Goal: Task Accomplishment & Management: Manage account settings

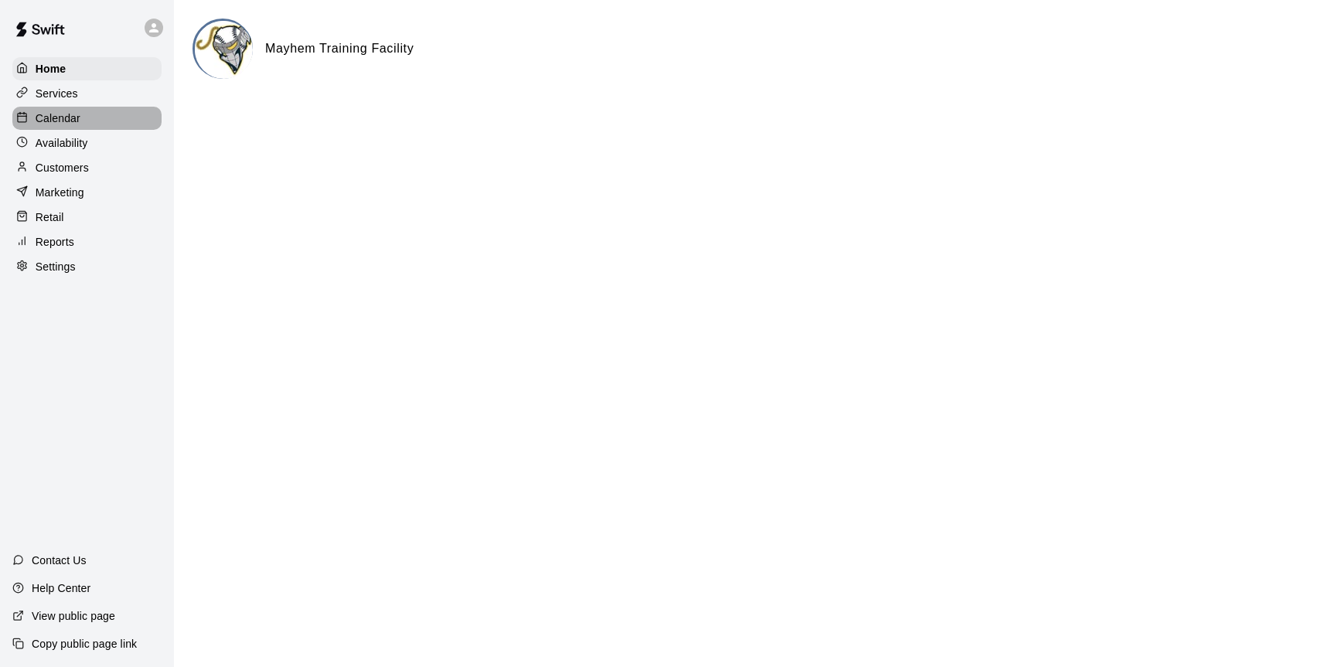
click at [66, 109] on div "Calendar" at bounding box center [86, 118] width 149 height 23
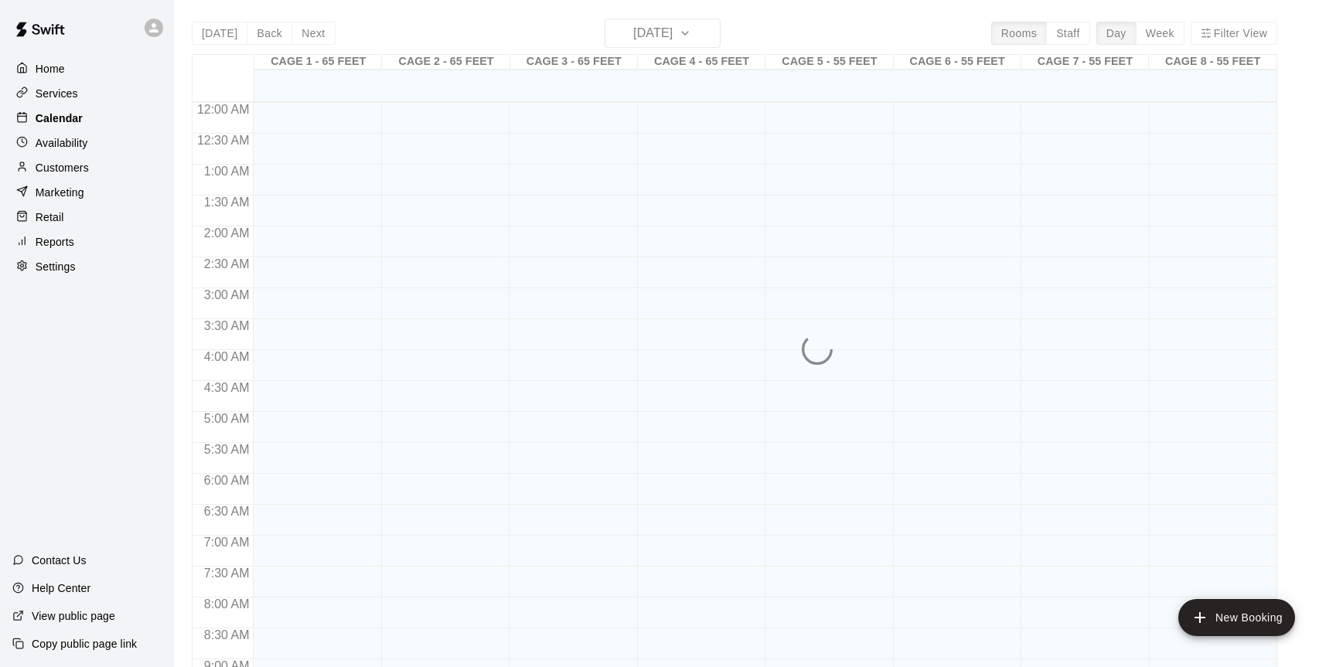
scroll to position [856, 0]
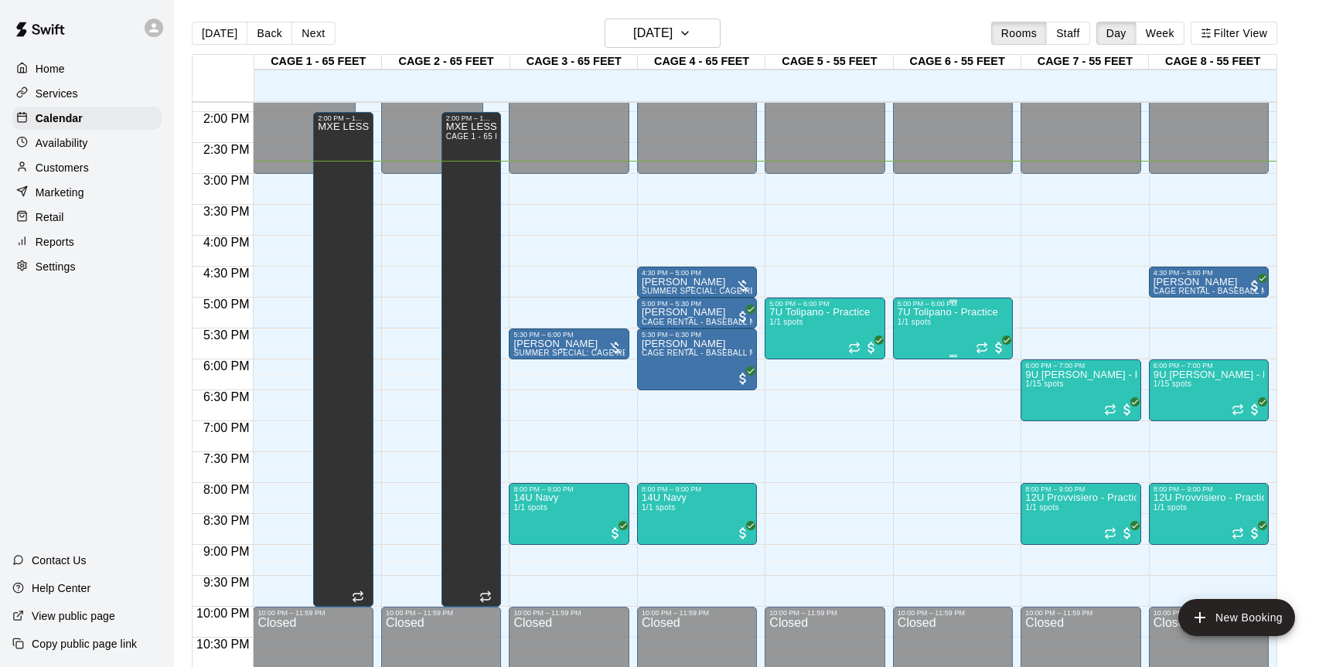
click at [932, 328] on div "7U Tolipano - Practice 1/1 spots" at bounding box center [947, 641] width 100 height 667
click at [917, 399] on icon "delete" at bounding box center [913, 398] width 19 height 19
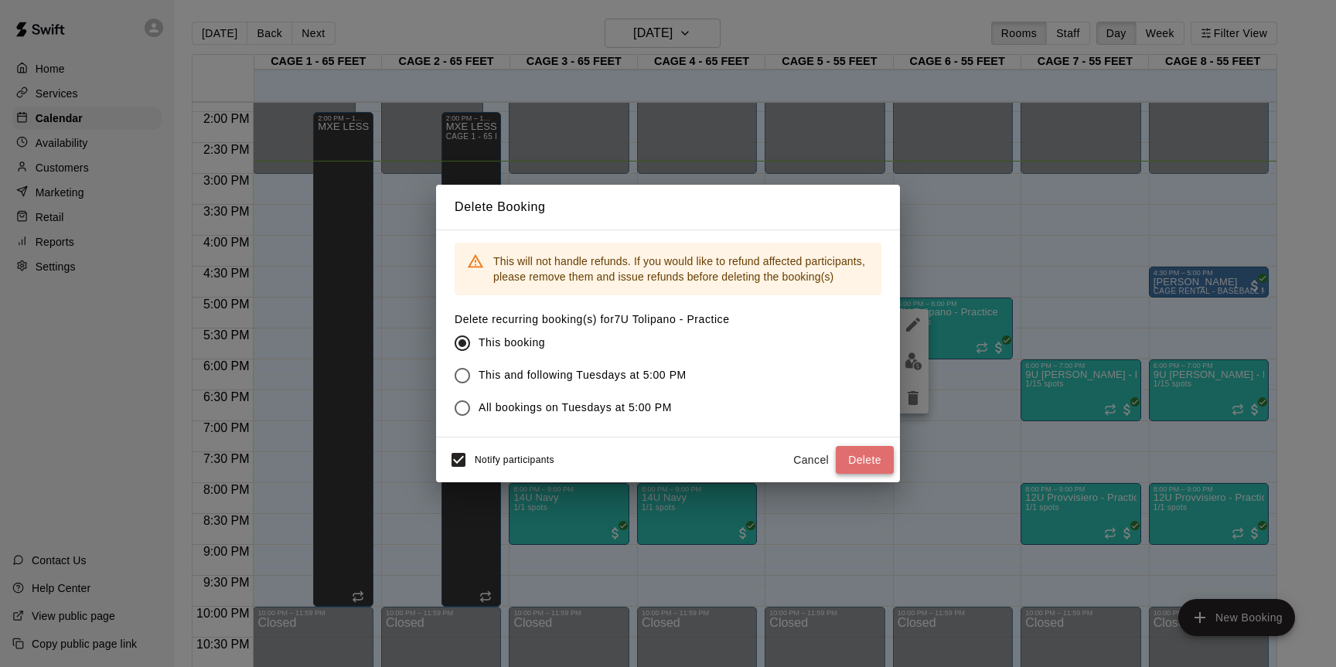
click at [860, 456] on button "Delete" at bounding box center [865, 460] width 58 height 29
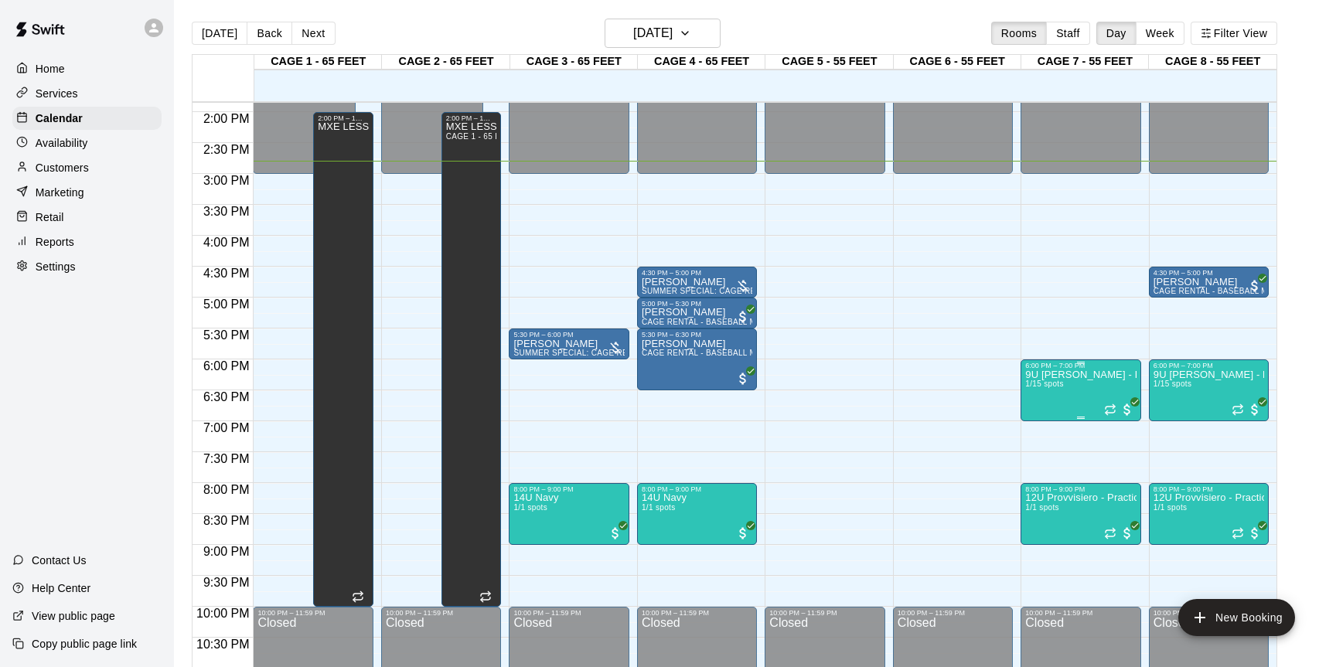
click at [1036, 461] on icon "delete" at bounding box center [1040, 460] width 11 height 14
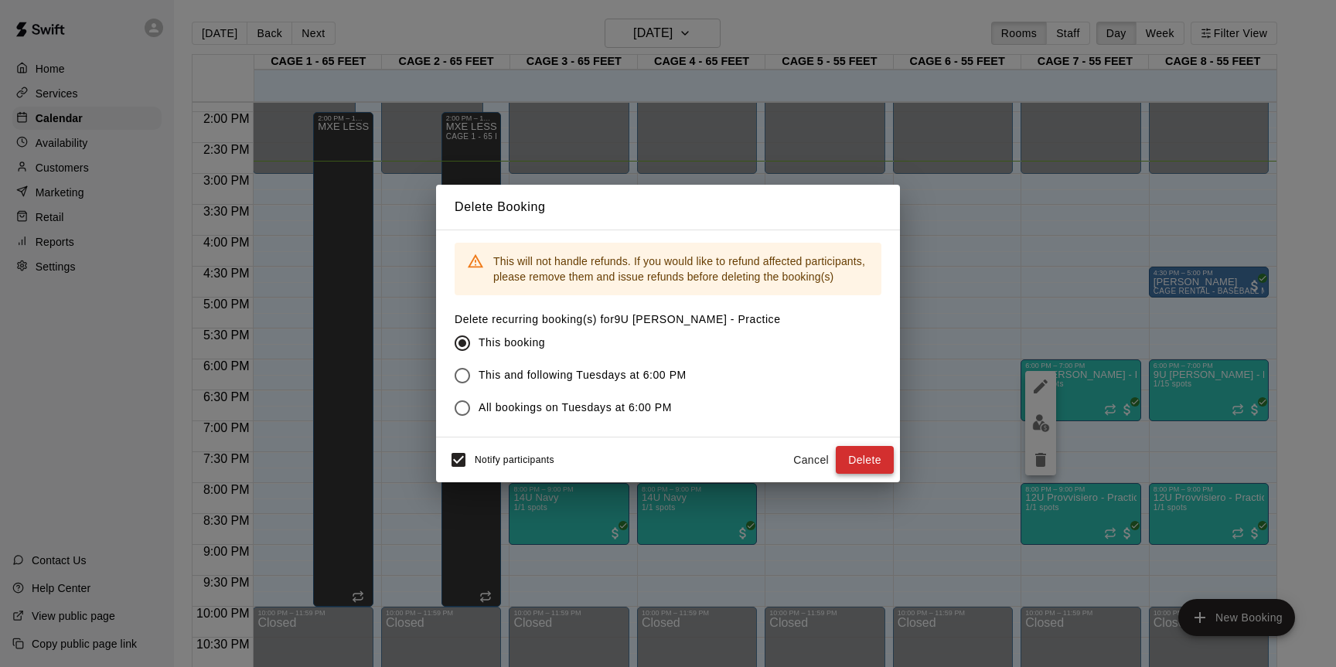
click at [878, 465] on button "Delete" at bounding box center [865, 460] width 58 height 29
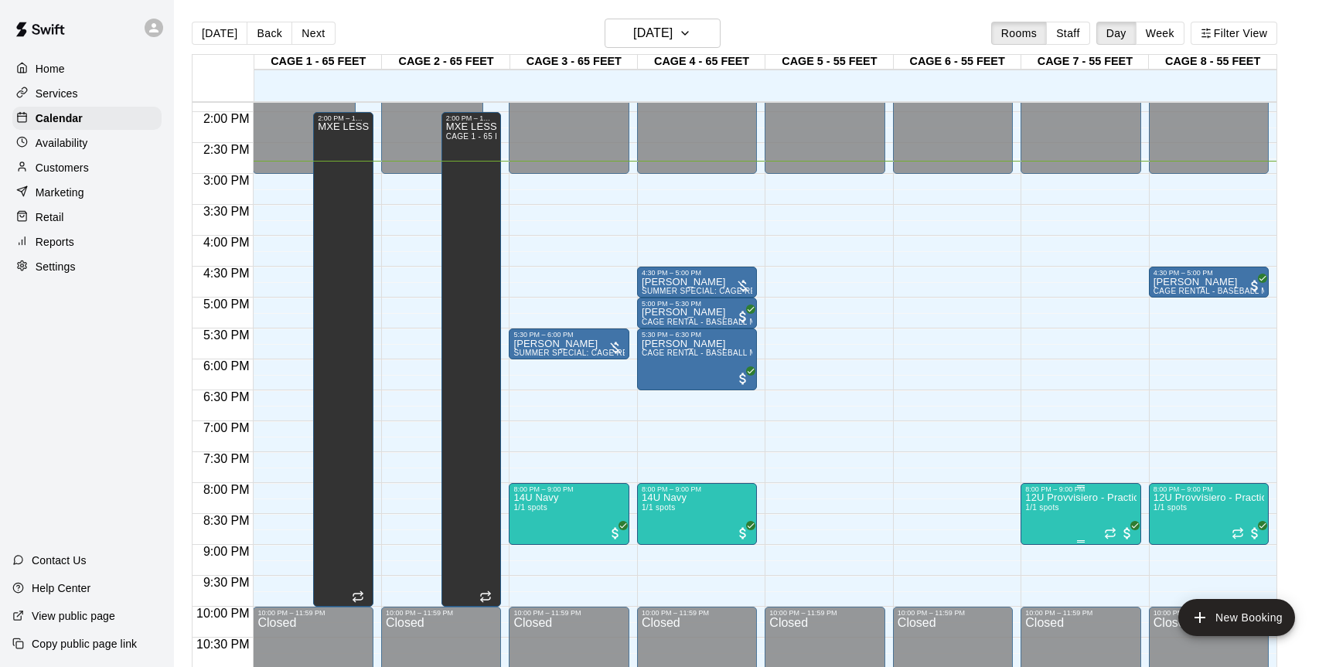
click at [1042, 588] on icon "delete" at bounding box center [1040, 584] width 11 height 14
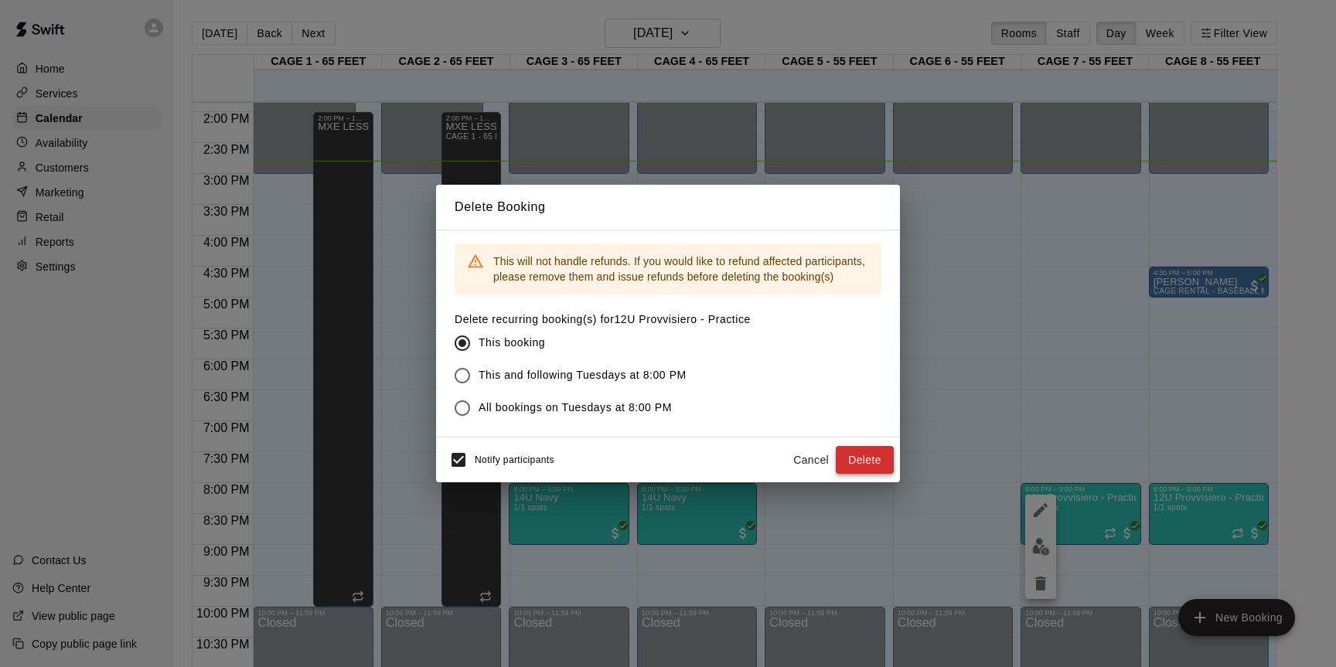
click at [860, 455] on button "Delete" at bounding box center [865, 460] width 58 height 29
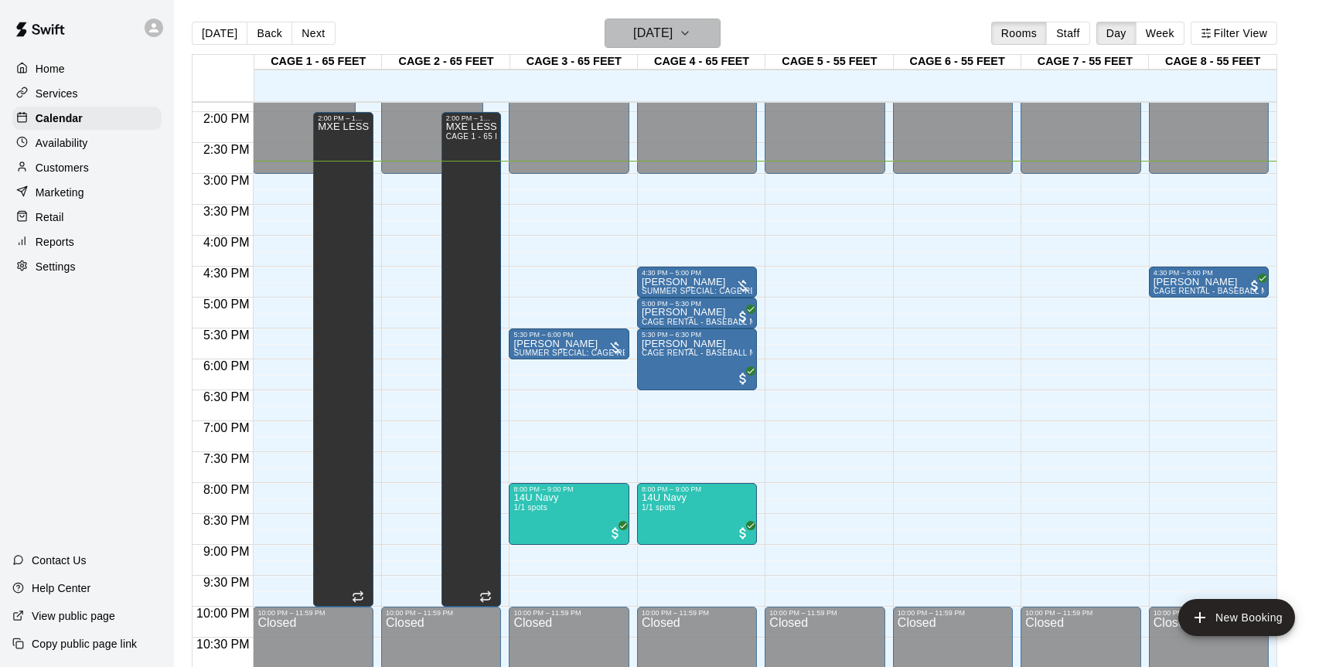
click at [691, 32] on icon "button" at bounding box center [685, 33] width 12 height 19
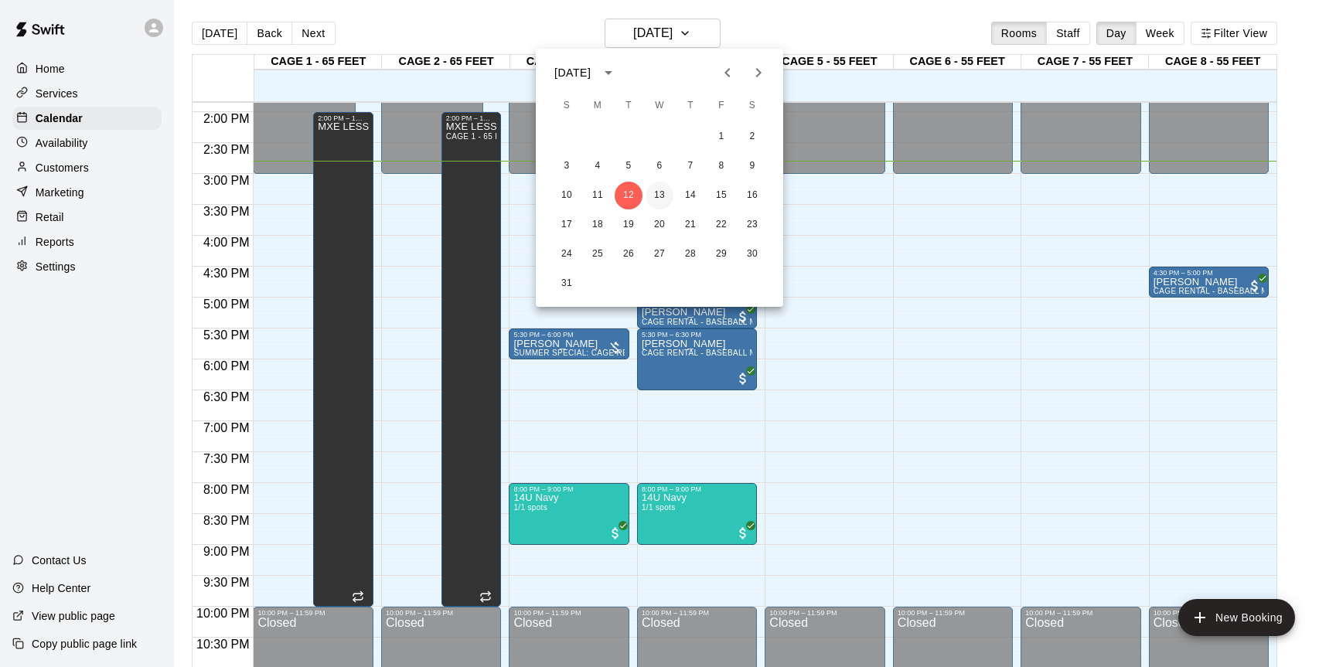
click at [658, 191] on button "13" at bounding box center [659, 196] width 28 height 28
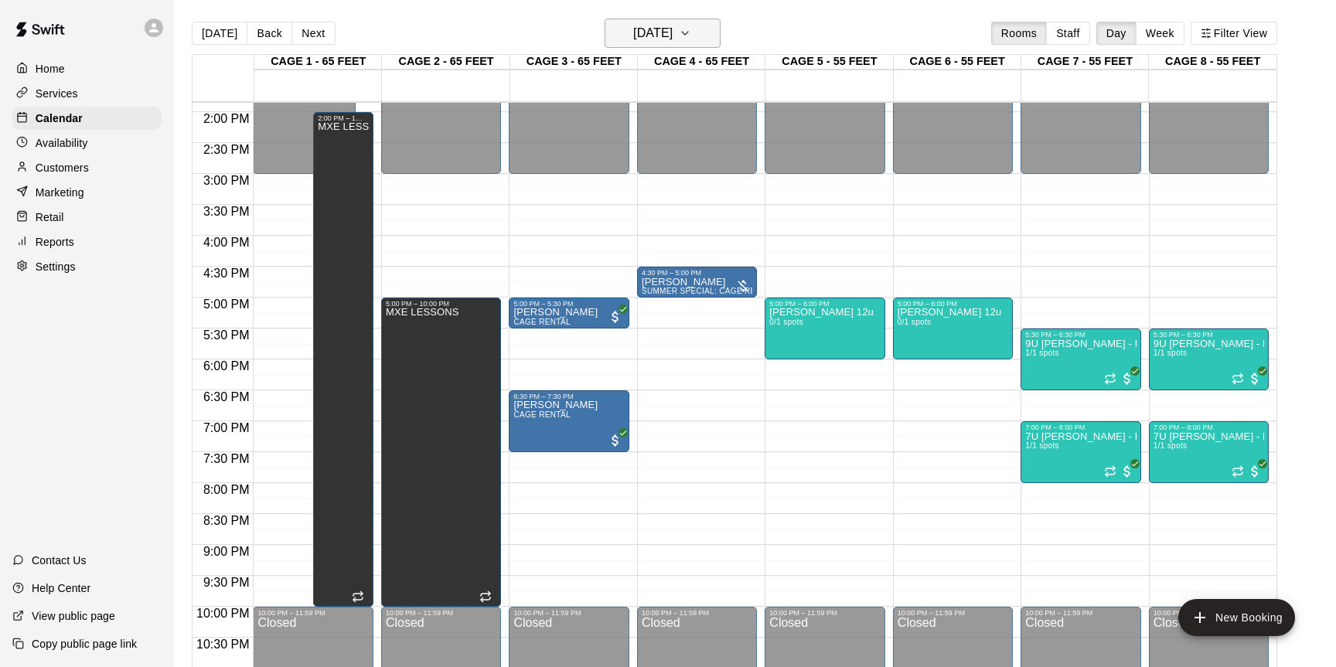
click at [691, 38] on icon "button" at bounding box center [685, 33] width 12 height 19
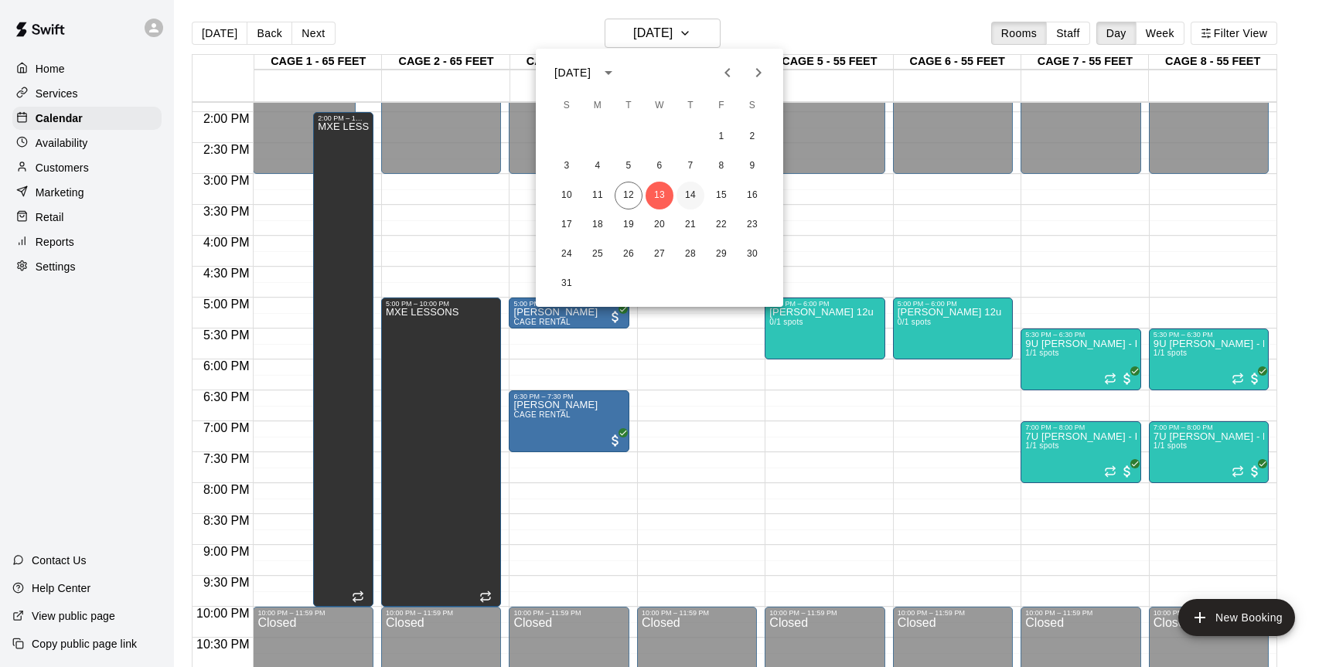
click at [688, 199] on button "14" at bounding box center [690, 196] width 28 height 28
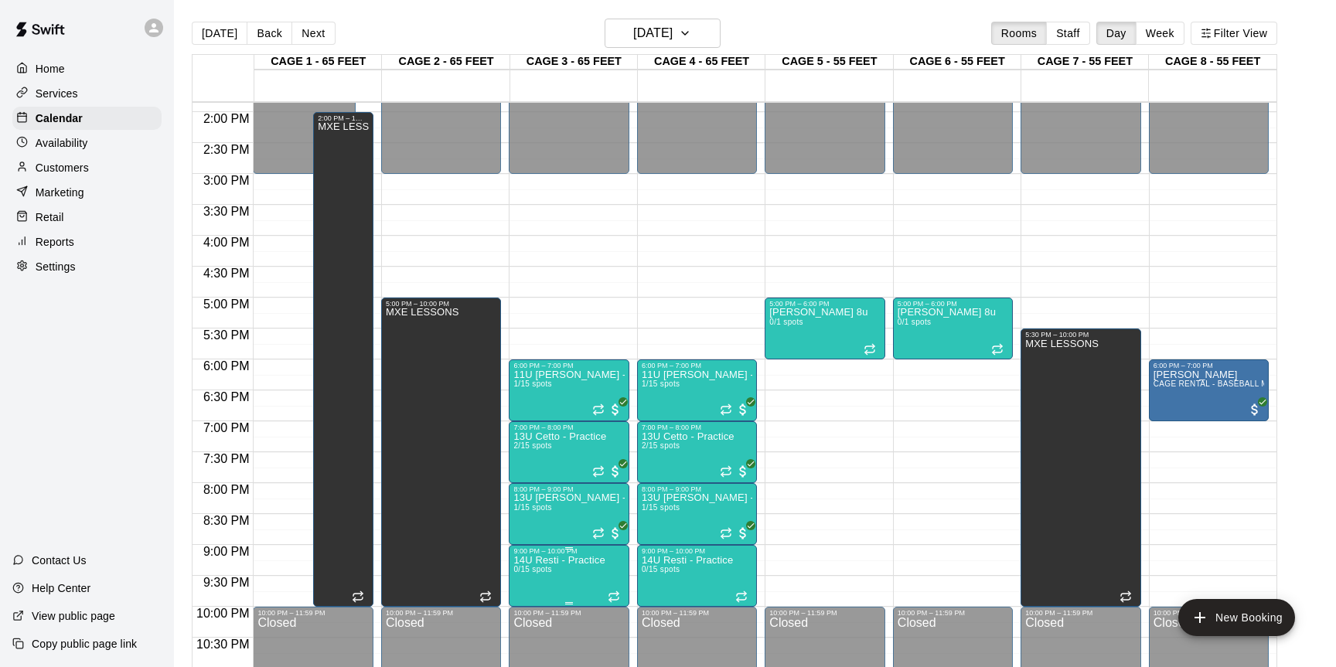
click at [539, 633] on button "delete" at bounding box center [529, 639] width 31 height 31
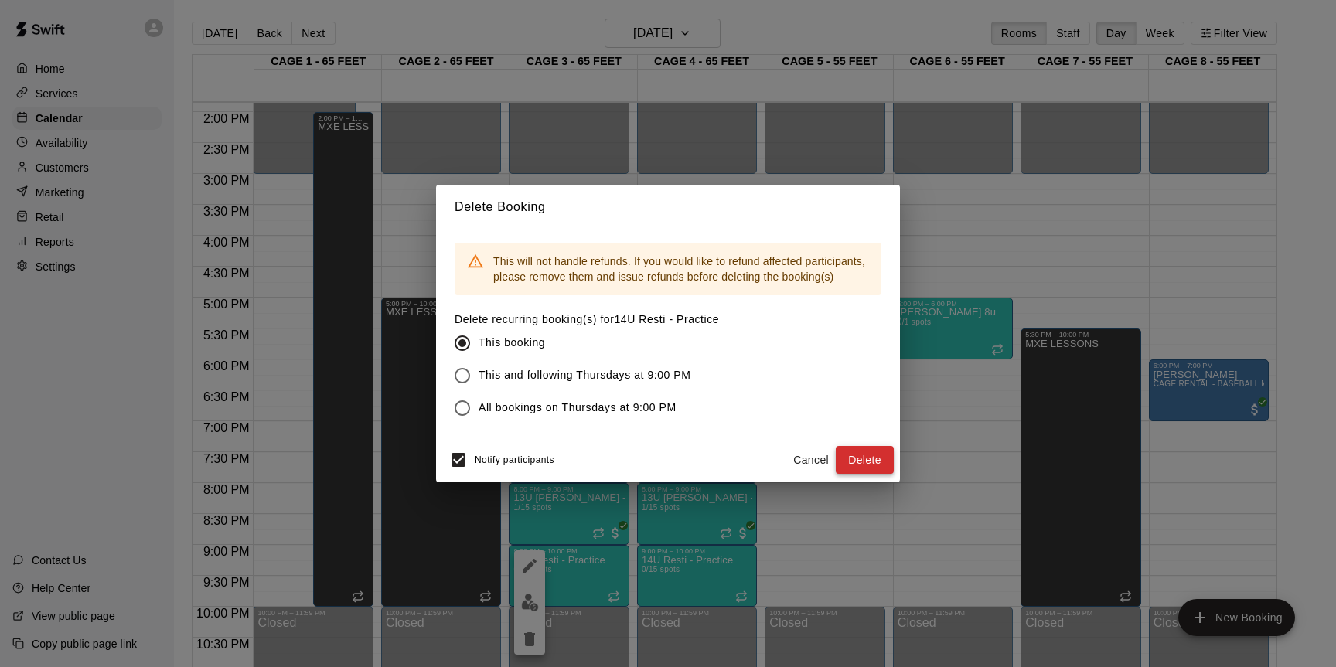
click at [851, 458] on button "Delete" at bounding box center [865, 460] width 58 height 29
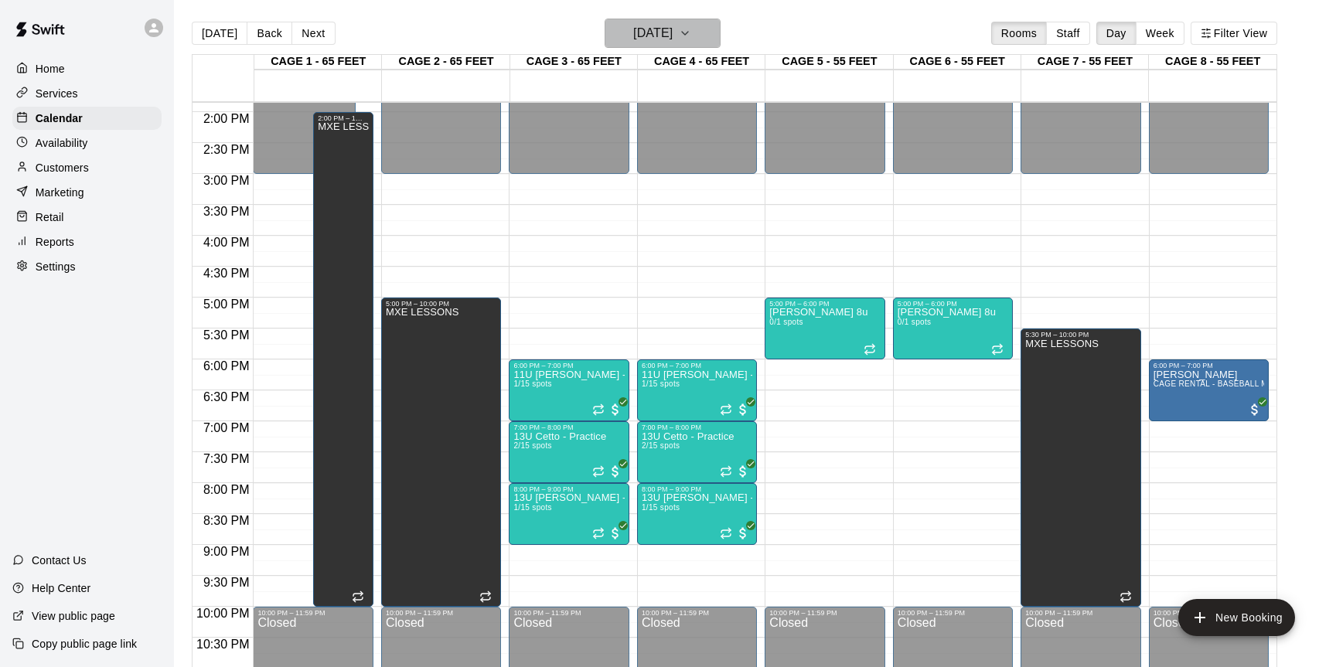
click at [691, 31] on icon "button" at bounding box center [685, 33] width 12 height 19
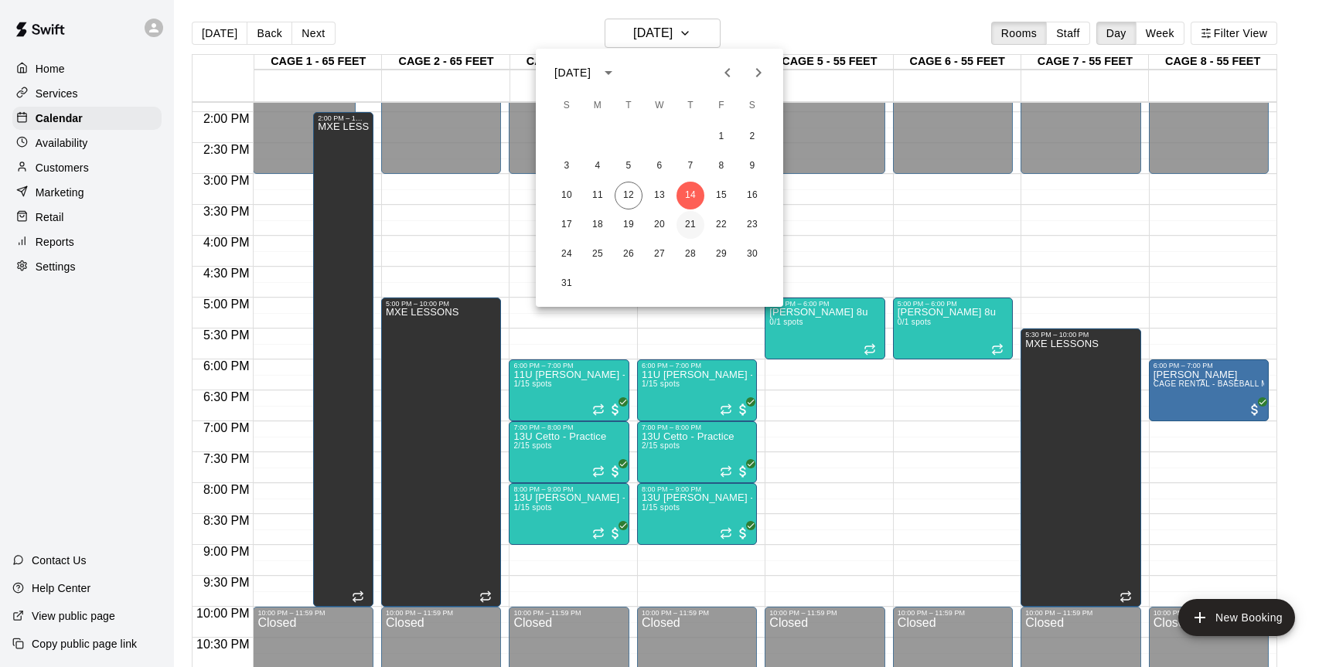
click at [684, 221] on button "21" at bounding box center [690, 225] width 28 height 28
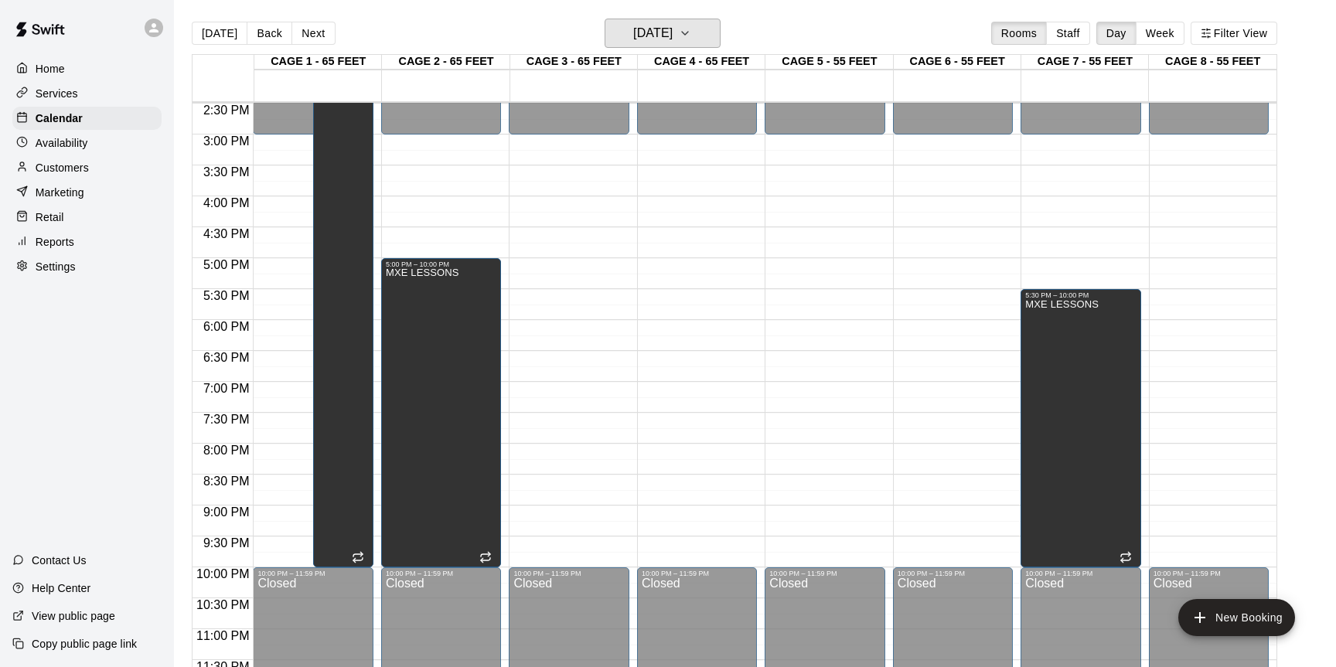
scroll to position [903, 0]
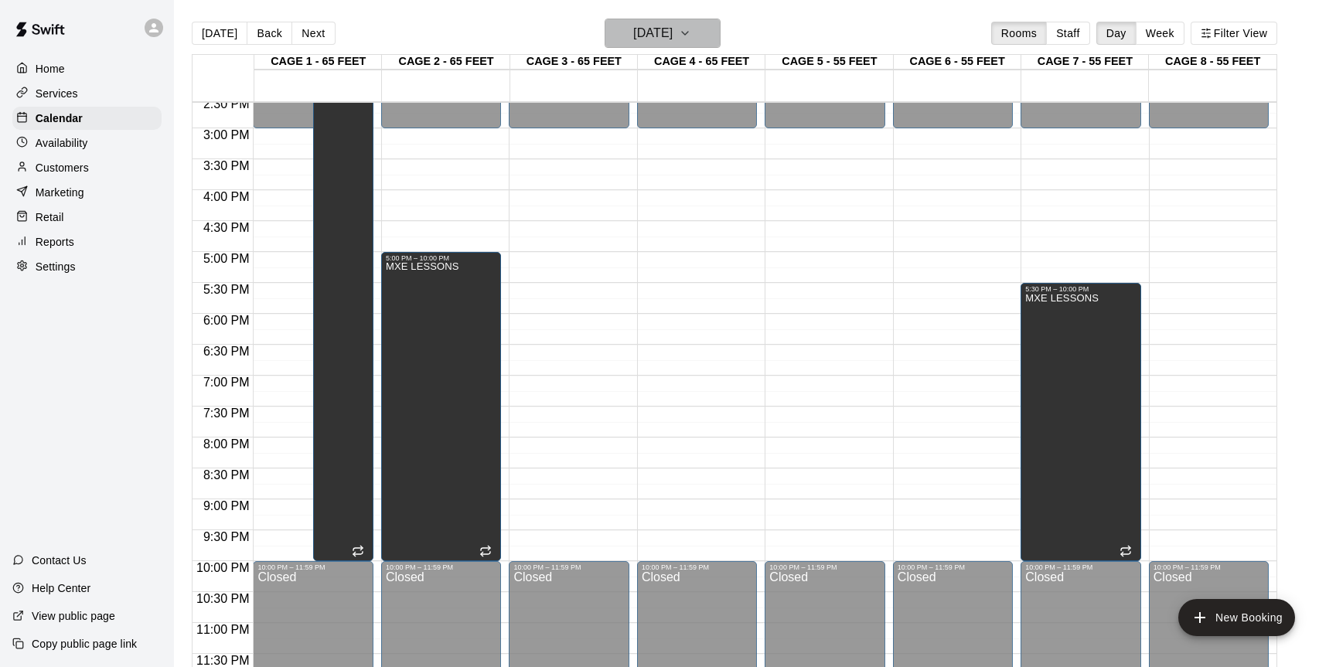
click at [691, 39] on icon "button" at bounding box center [685, 33] width 12 height 19
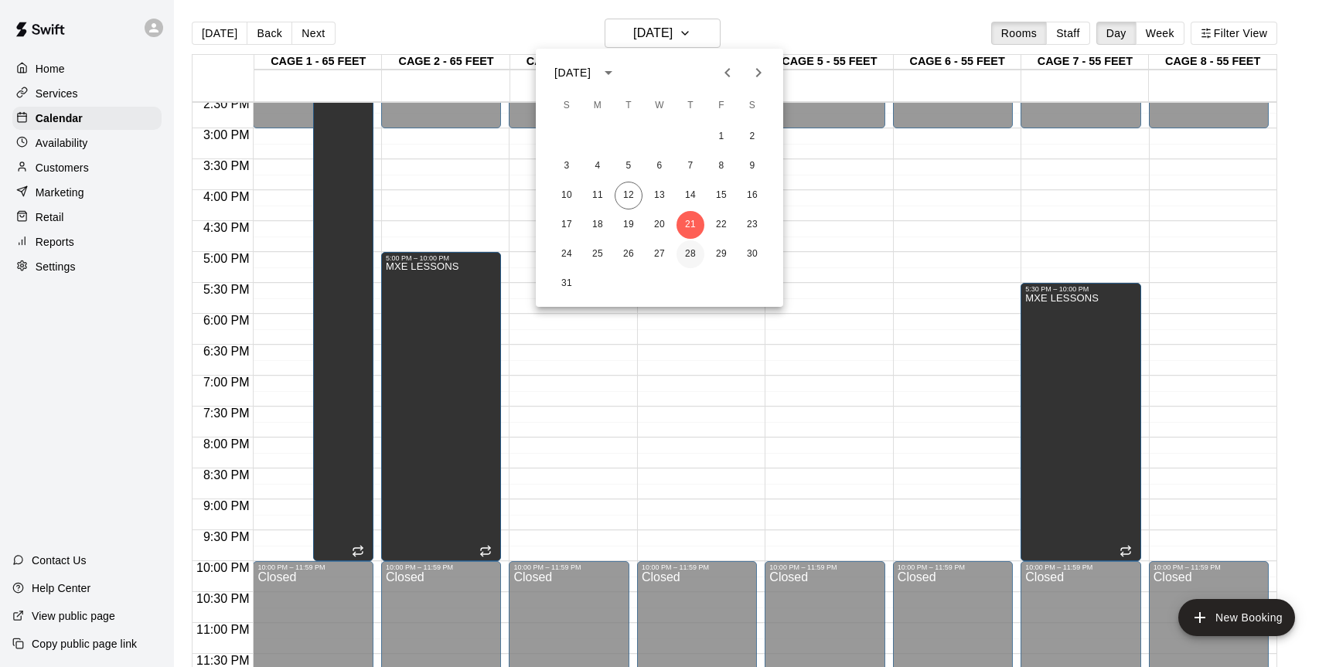
click at [689, 260] on button "28" at bounding box center [690, 254] width 28 height 28
